Goal: Use online tool/utility: Utilize a website feature to perform a specific function

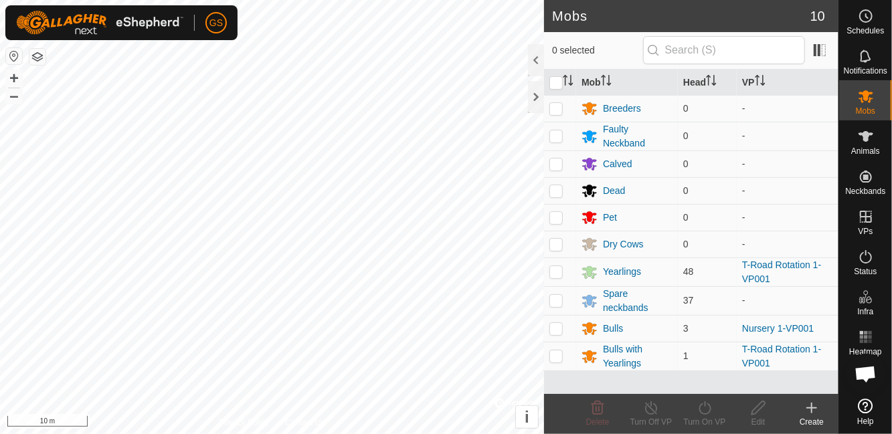
click at [879, 31] on span "Schedules" at bounding box center [864, 31] width 37 height 8
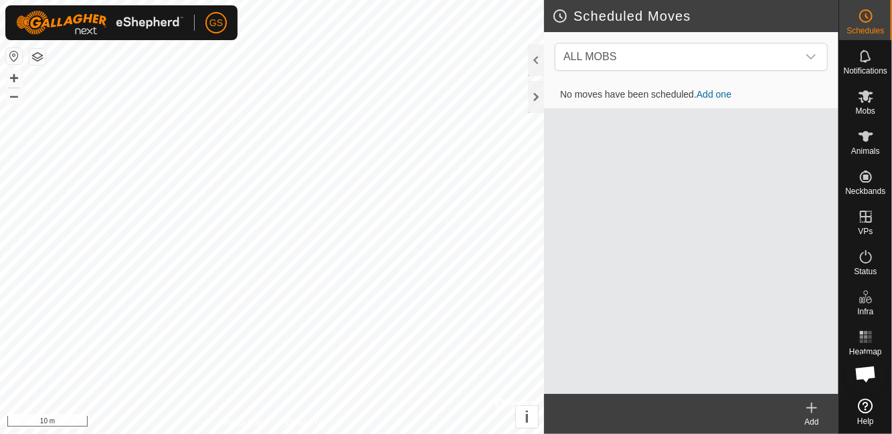
click at [870, 73] on span "Notifications" at bounding box center [865, 71] width 43 height 8
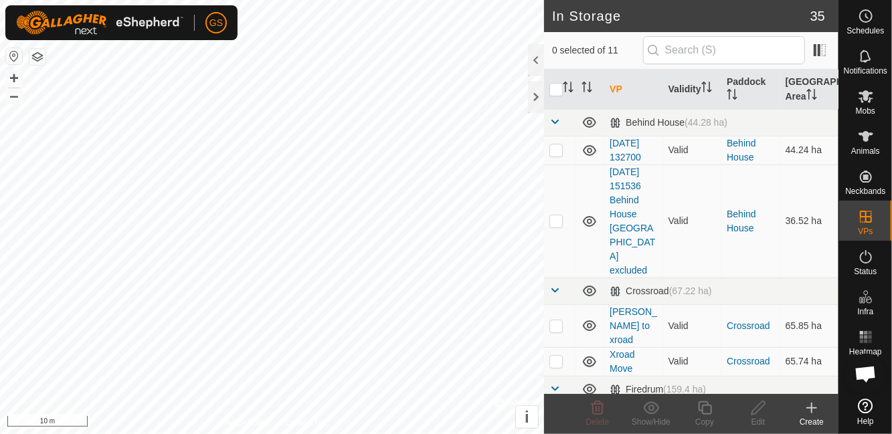
click at [537, 60] on div at bounding box center [536, 60] width 16 height 32
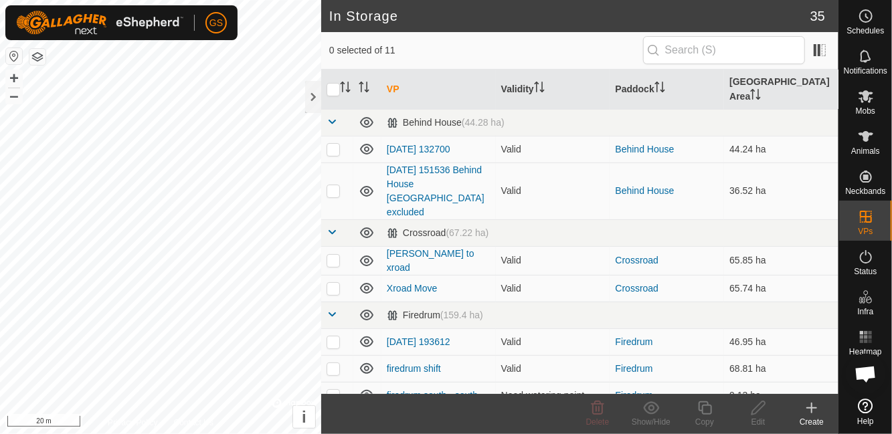
click at [335, 227] on span at bounding box center [332, 232] width 11 height 11
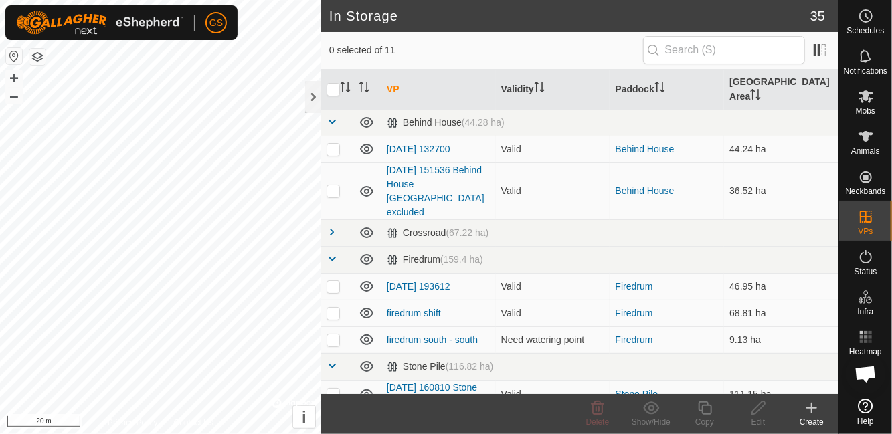
click at [335, 116] on span at bounding box center [332, 121] width 11 height 11
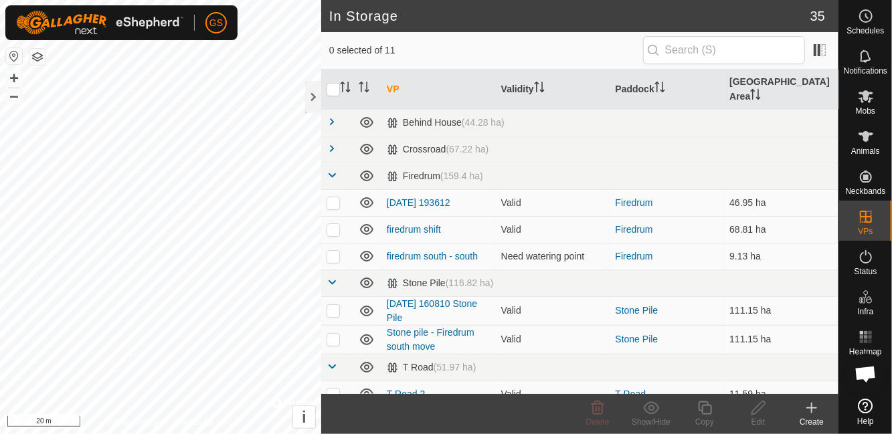
click at [336, 170] on span at bounding box center [332, 175] width 11 height 11
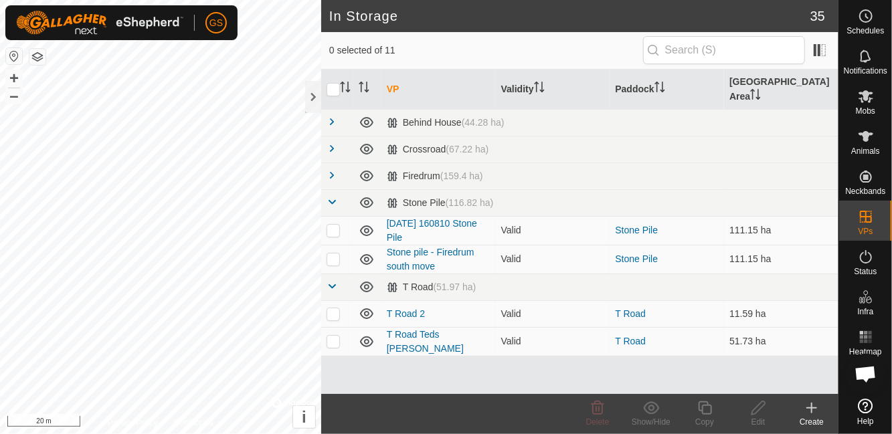
click at [335, 197] on span at bounding box center [332, 202] width 11 height 11
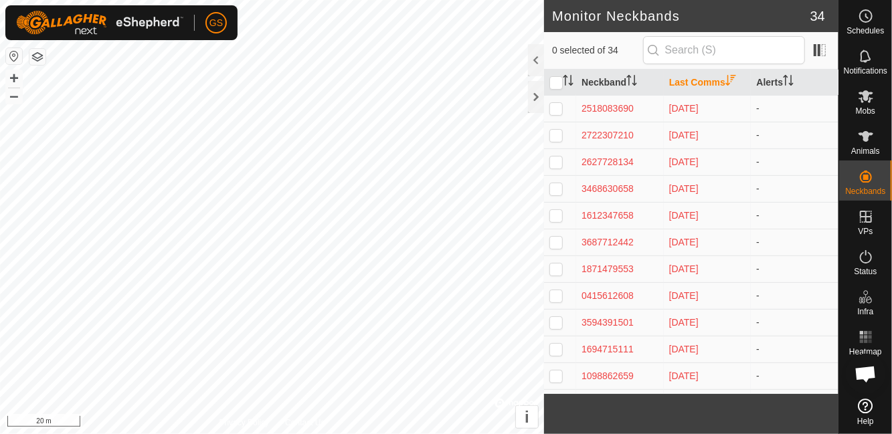
click at [861, 140] on icon at bounding box center [866, 136] width 16 height 16
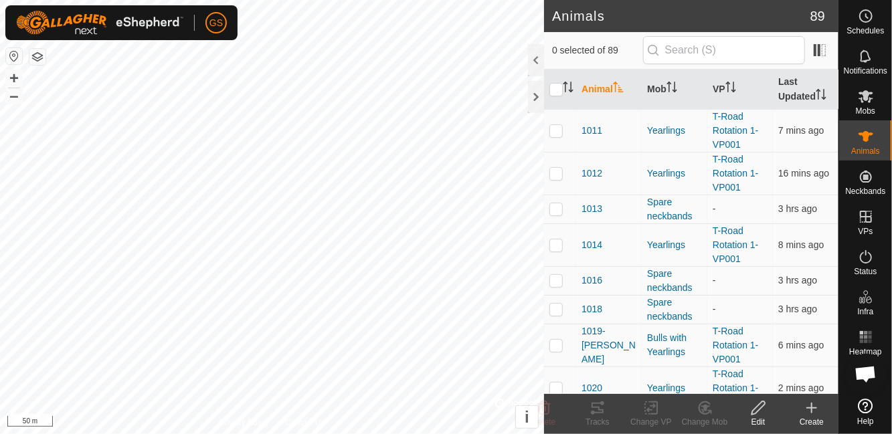
click at [876, 355] on span "Heatmap" at bounding box center [865, 352] width 33 height 8
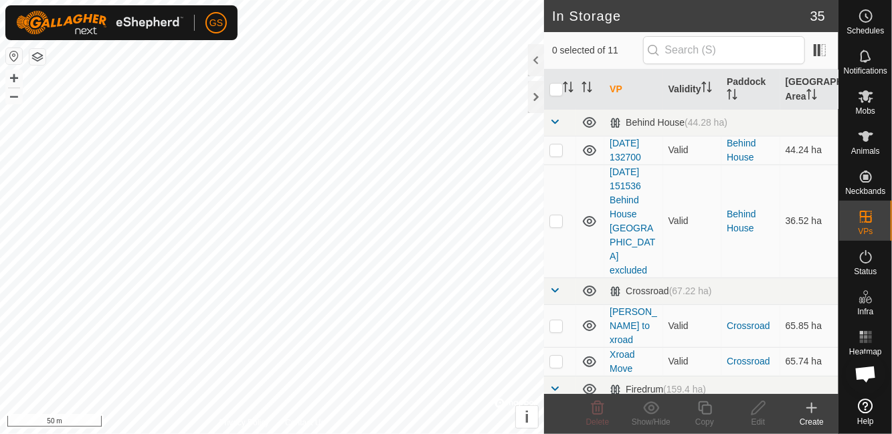
click at [595, 115] on icon at bounding box center [589, 122] width 16 height 16
click at [593, 283] on icon at bounding box center [589, 291] width 16 height 16
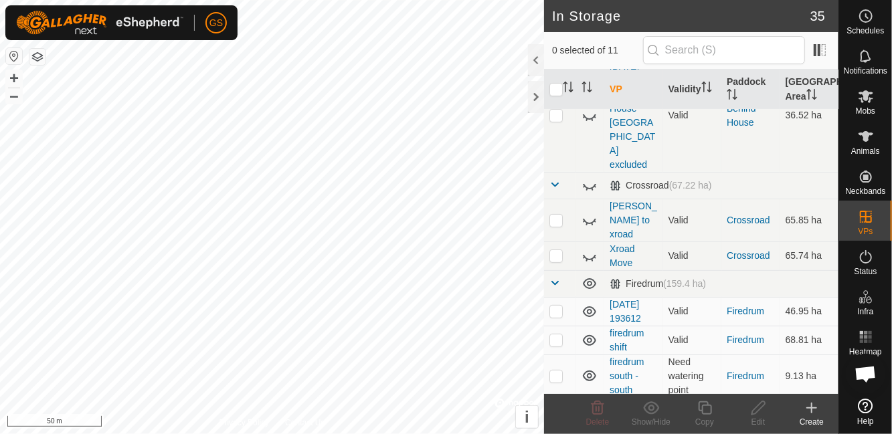
scroll to position [107, 0]
click at [597, 274] on icon at bounding box center [589, 282] width 16 height 16
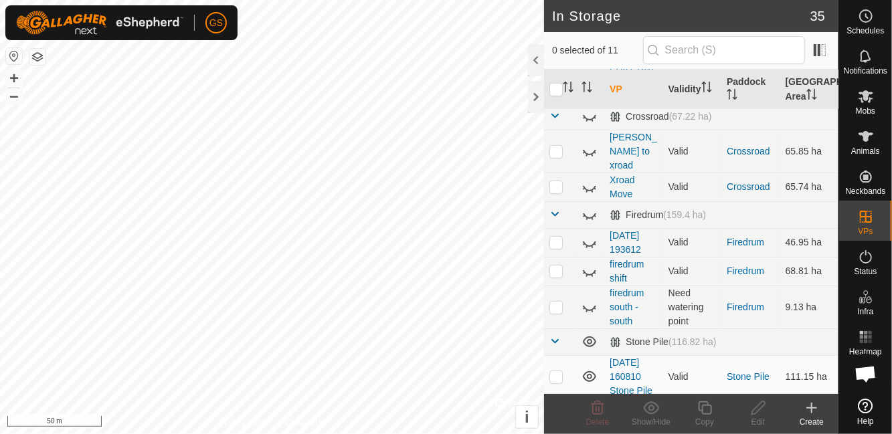
click at [592, 337] on icon at bounding box center [589, 342] width 13 height 11
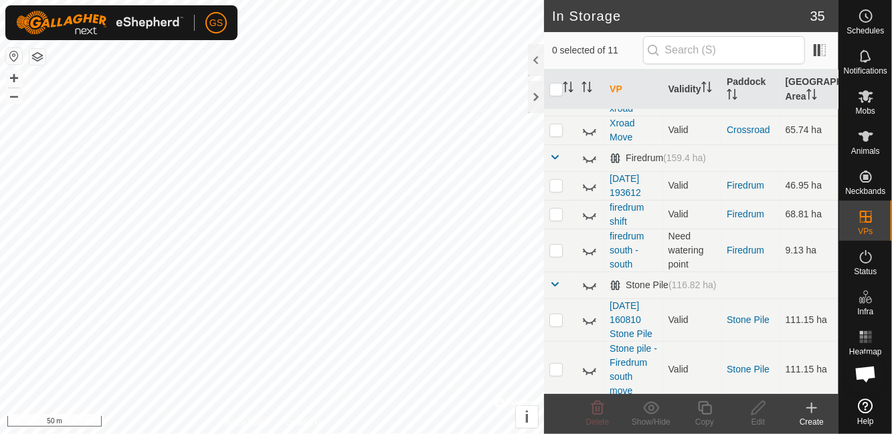
scroll to position [288, 0]
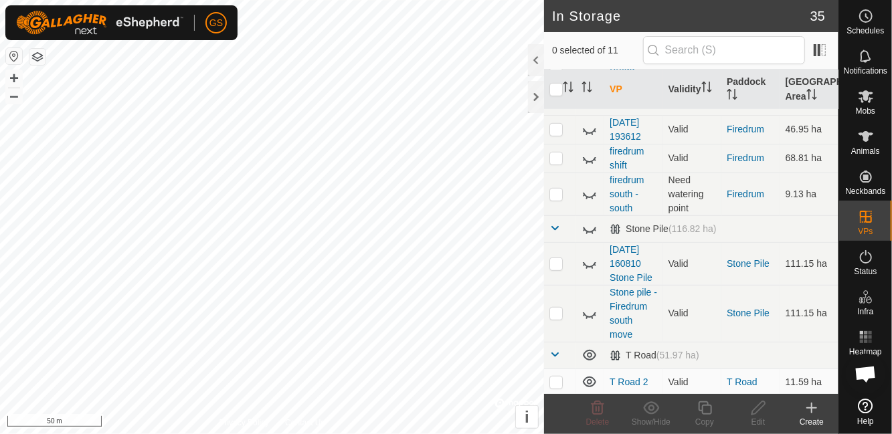
click at [559, 349] on span at bounding box center [554, 354] width 11 height 11
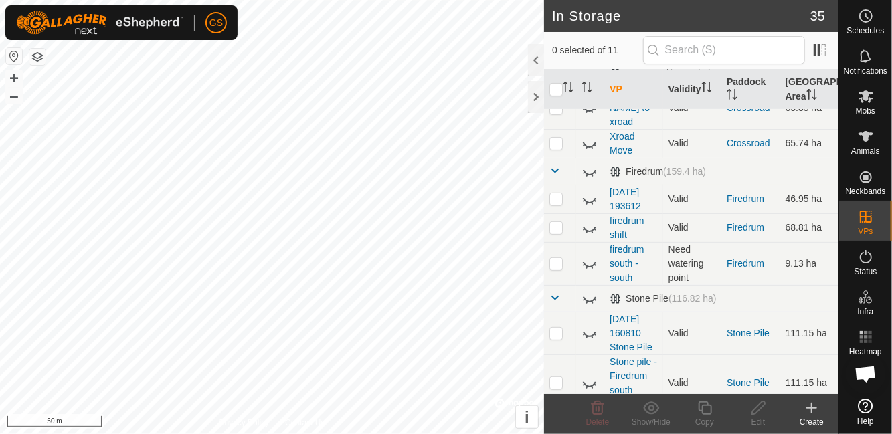
click at [557, 292] on span at bounding box center [554, 297] width 11 height 11
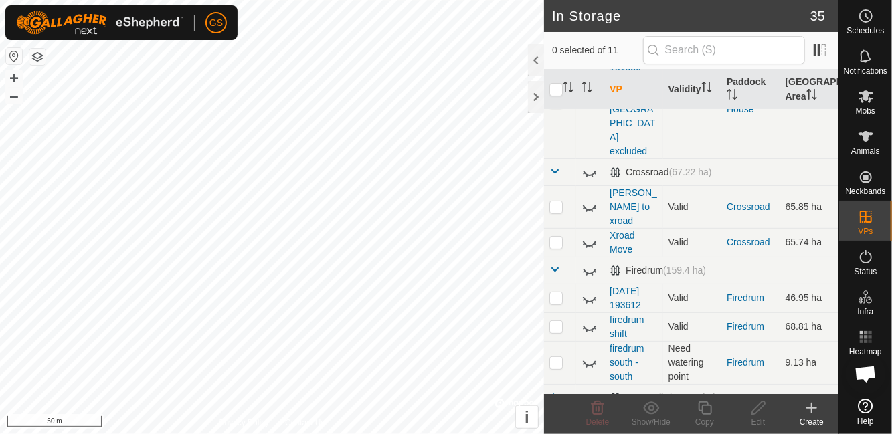
click at [555, 166] on span at bounding box center [554, 171] width 11 height 11
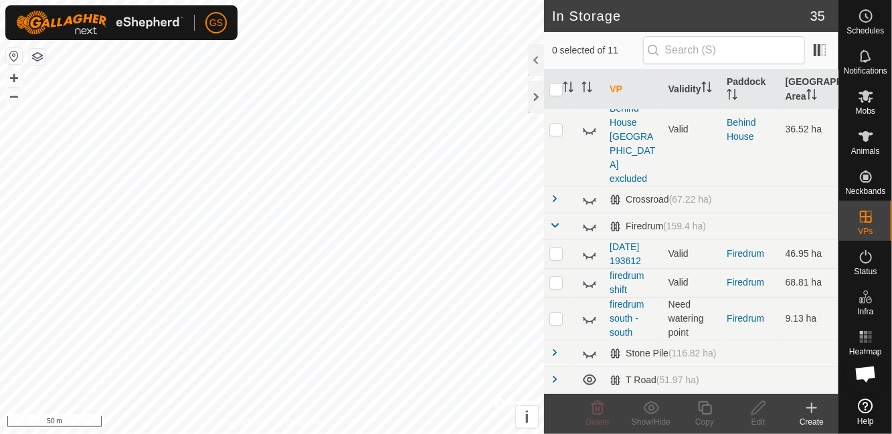
scroll to position [62, 0]
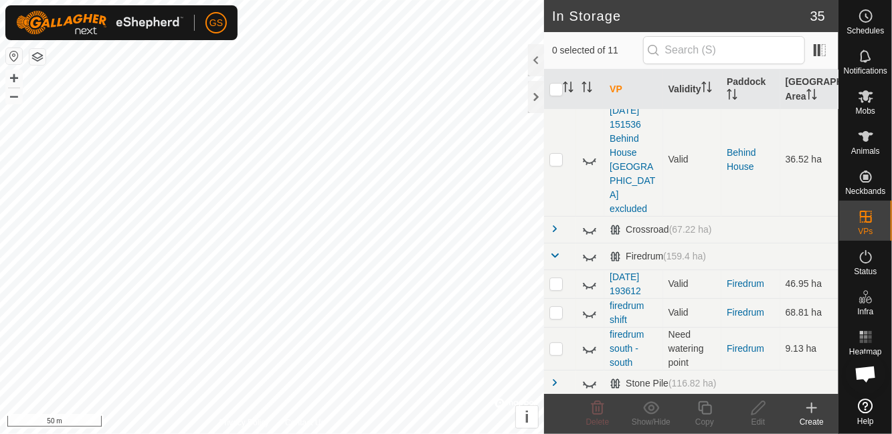
click at [558, 250] on span at bounding box center [554, 255] width 11 height 11
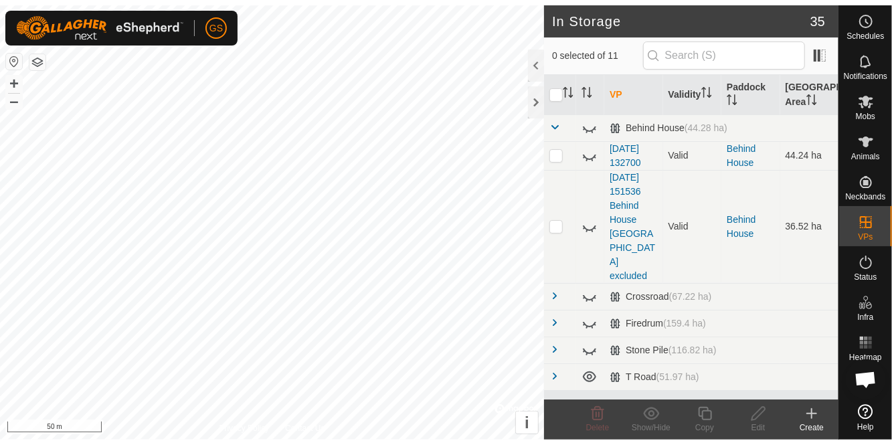
scroll to position [0, 0]
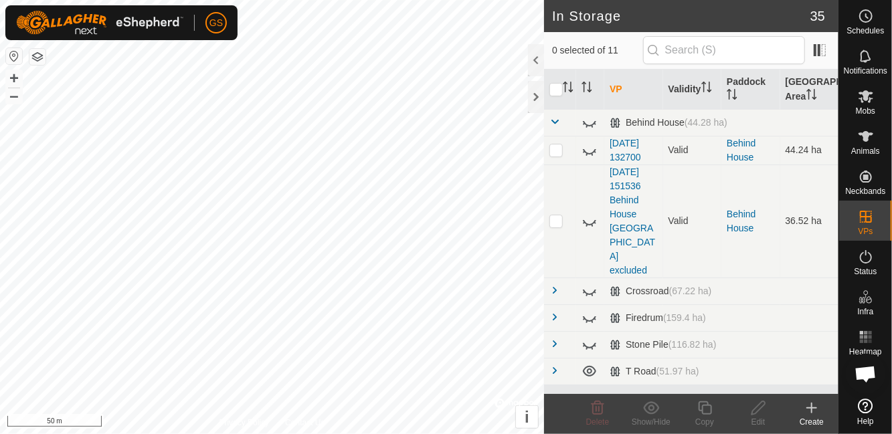
click at [554, 122] on span at bounding box center [554, 121] width 11 height 11
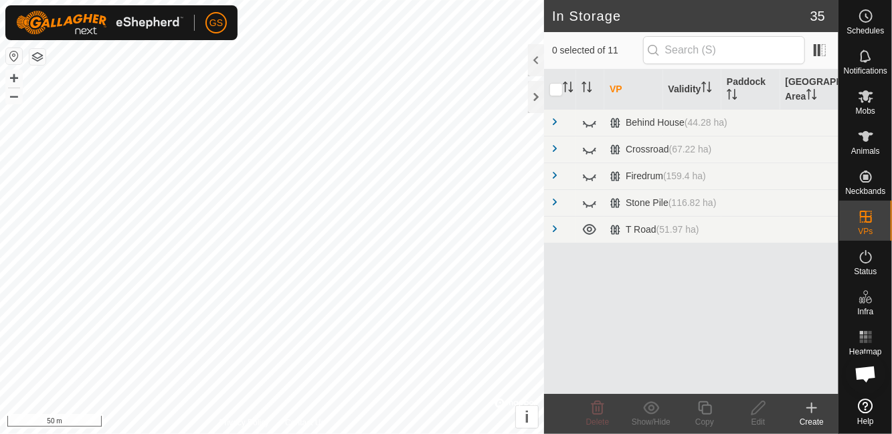
click at [683, 225] on span "(51.97 ha)" at bounding box center [677, 229] width 43 height 11
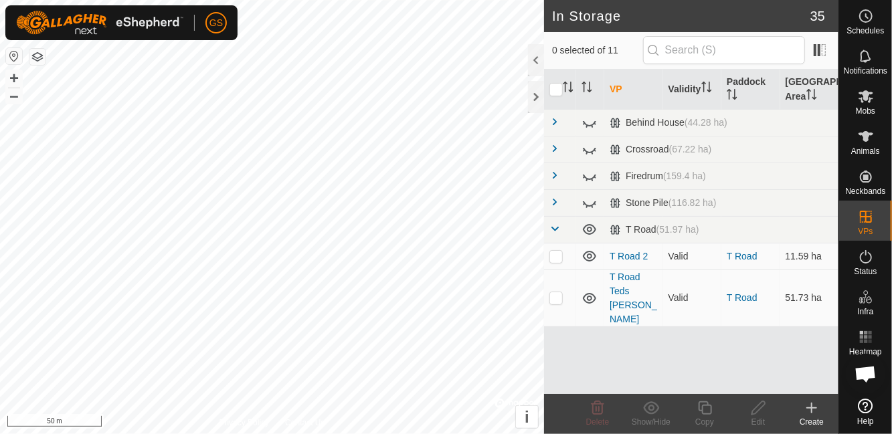
click at [557, 230] on span at bounding box center [554, 228] width 11 height 11
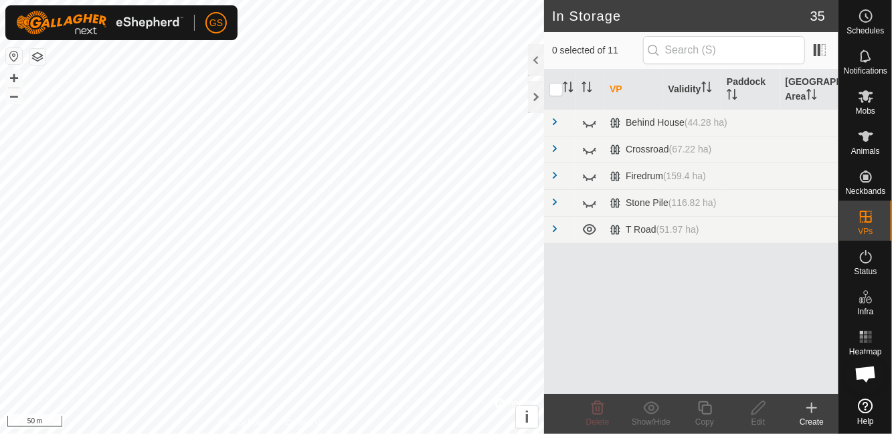
click at [875, 345] on es-heatmap-svg-icon at bounding box center [866, 337] width 24 height 21
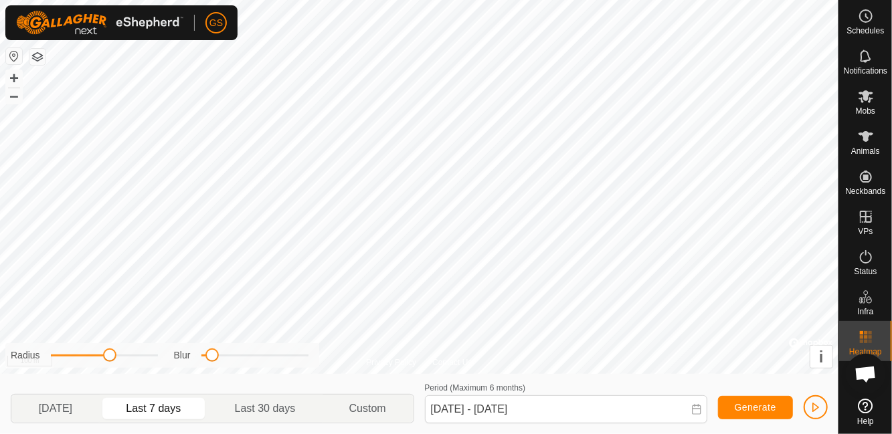
click at [280, 410] on span "Last 30 days" at bounding box center [265, 409] width 61 height 16
type input "[DATE] - [DATE]"
click at [755, 410] on span "Generate" at bounding box center [755, 407] width 41 height 11
